Goal: Task Accomplishment & Management: Use online tool/utility

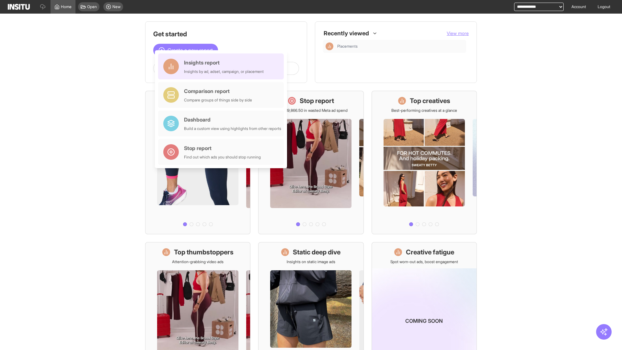
click at [223, 66] on div "Insights report Insights by ad, adset, campaign, or placement" at bounding box center [224, 67] width 80 height 16
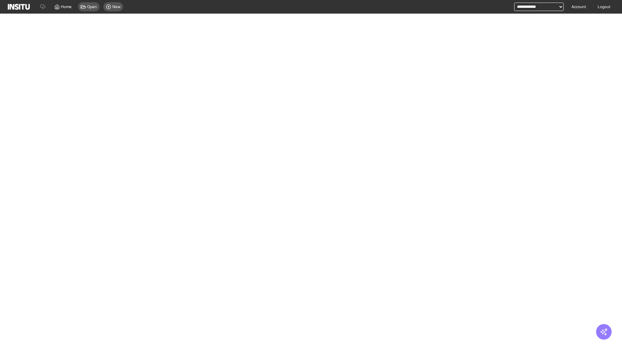
select select "**"
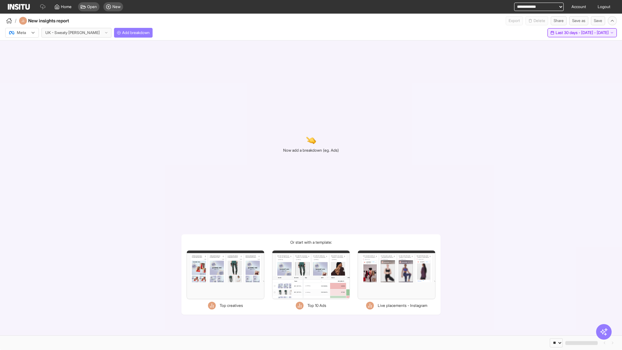
click at [570, 33] on span "Last 30 days - [DATE] - [DATE]" at bounding box center [582, 32] width 53 height 5
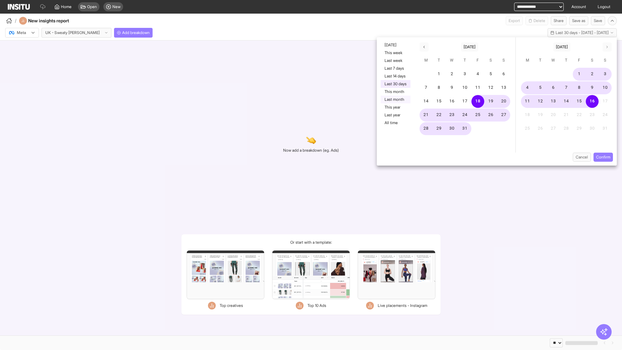
click at [395, 99] on button "Last month" at bounding box center [396, 100] width 30 height 8
